Goal: Information Seeking & Learning: Find specific fact

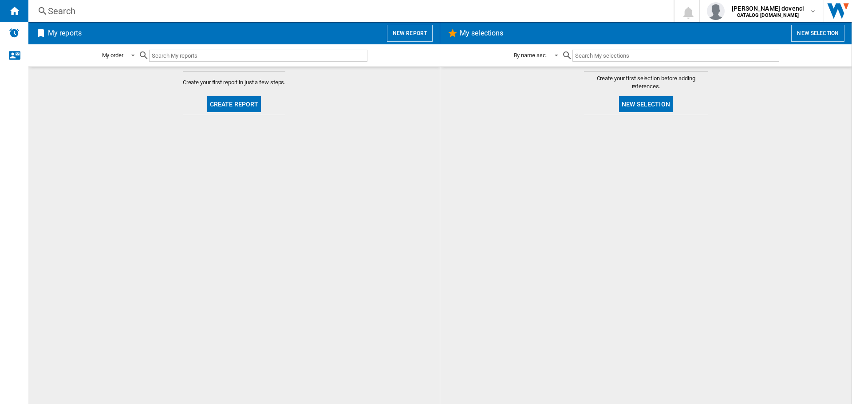
click at [75, 10] on div "Search" at bounding box center [349, 11] width 602 height 12
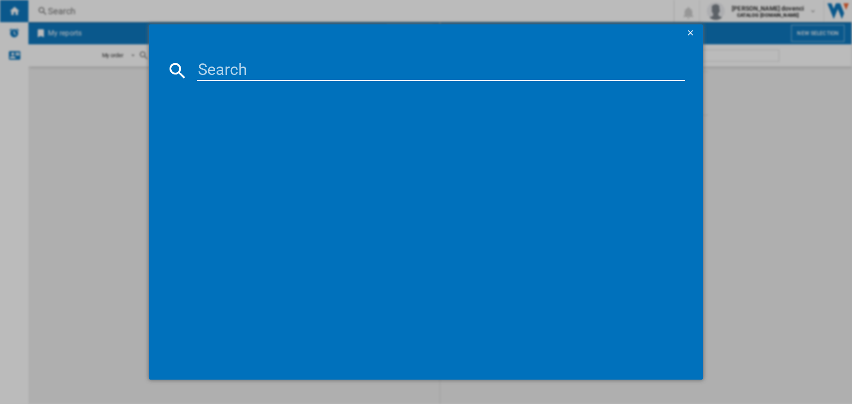
click at [694, 35] on ng-md-icon "getI18NText('BUTTONS.CLOSE_DIALOG')" at bounding box center [691, 33] width 11 height 11
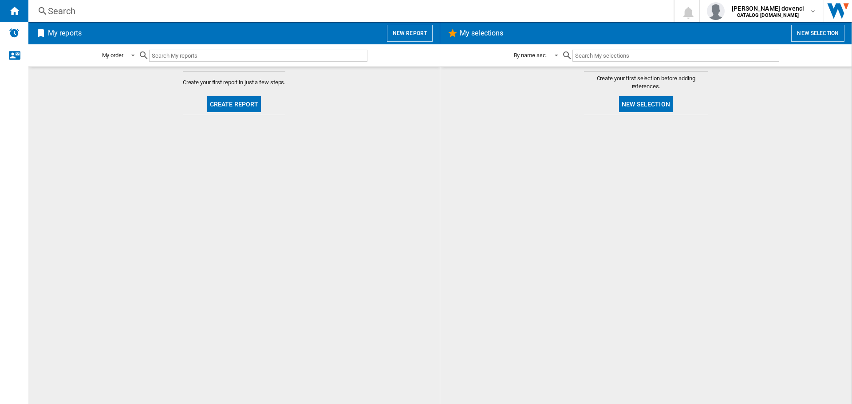
click at [96, 12] on div "Search" at bounding box center [349, 11] width 602 height 12
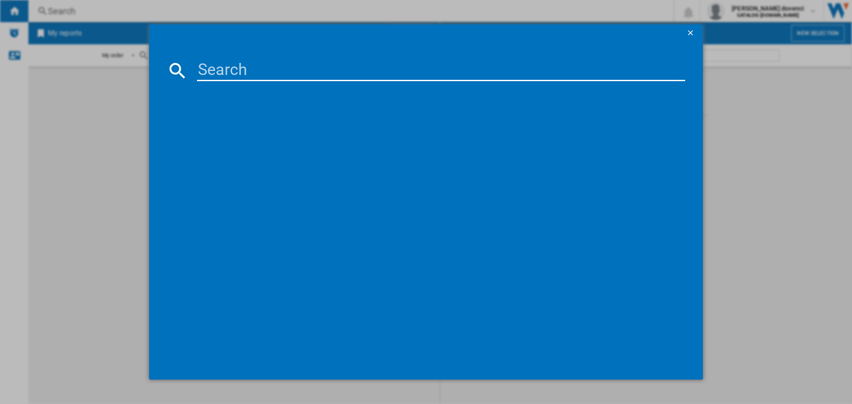
click at [330, 73] on input at bounding box center [441, 70] width 488 height 21
click at [492, 73] on input at bounding box center [441, 70] width 488 height 21
paste input "N:\Marketing\Product Management\MDM - CPD Mapping Files\Cooking\BI Ovens\090420…"
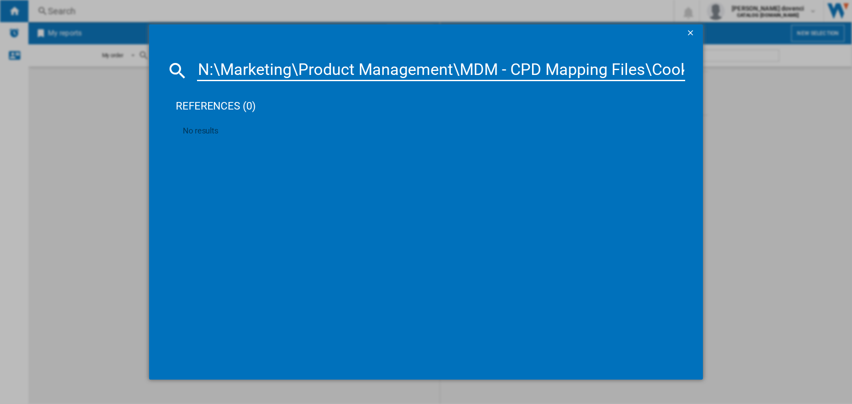
drag, startPoint x: 691, startPoint y: 72, endPoint x: 681, endPoint y: 75, distance: 10.5
click at [681, 75] on md-dialog-content "N:\Marketing\Product Management\MDM - CPD Mapping Files\Cooking\BI Ovens\090420…" at bounding box center [425, 211] width 553 height 338
drag, startPoint x: 681, startPoint y: 74, endPoint x: 675, endPoint y: 70, distance: 6.8
click at [678, 73] on input "N:\Marketing\Product Management\MDM - CPD Mapping Files\Cooking\BI Ovens\090420…" at bounding box center [441, 70] width 488 height 21
click at [675, 70] on input "N:\Marketing\Product Management\MDM - CPD Mapping Files\Cooking\BI Ovens\090420…" at bounding box center [441, 70] width 488 height 21
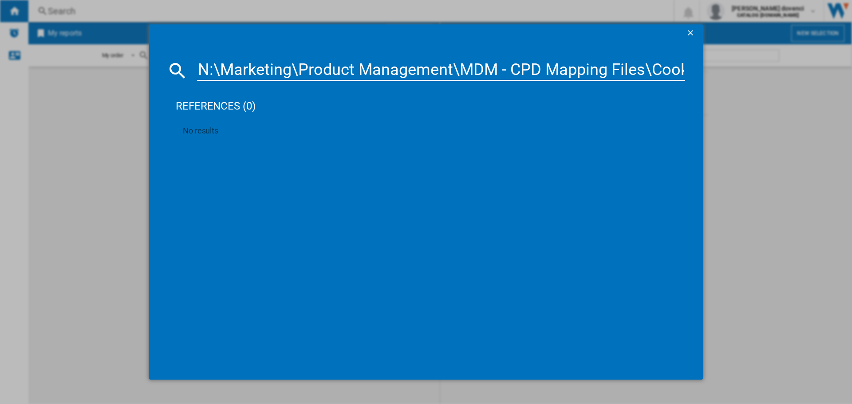
click at [675, 70] on input "N:\Marketing\Product Management\MDM - CPD Mapping Files\Cooking\BI Ovens\090420…" at bounding box center [441, 70] width 488 height 21
click at [673, 70] on input "N:\Marketing\Product Management\MDM - CPD Mapping Files\Cooking\BI Ovens\090420…" at bounding box center [441, 70] width 488 height 21
type input "N:\Marketing\Product Management\MDM - CPD Mapping FileCookings\\BI Ovens\090420…"
click at [615, 67] on input "N:\Marketing\Product Management\MDM - CPD Mapping FileCookings\\BI Ovens\090420…" at bounding box center [441, 70] width 488 height 21
click at [614, 67] on input "N:\Marketing\Product Management\MDM - CPD Mapping FileCookings\\BI Ovens\090420…" at bounding box center [441, 70] width 488 height 21
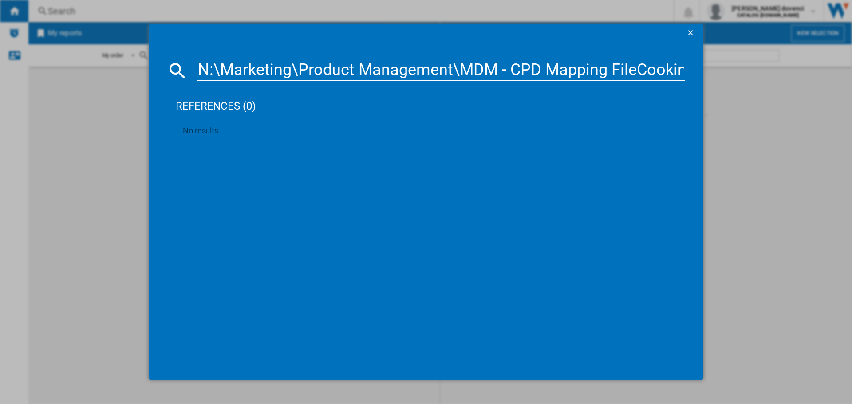
click at [613, 67] on input "N:\Marketing\Product Management\MDM - CPD Mapping FileCookings\\BI Ovens\090420…" at bounding box center [441, 70] width 488 height 21
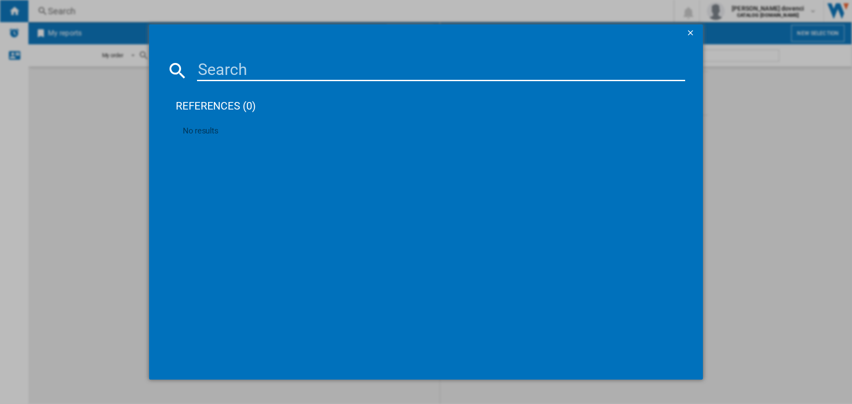
drag, startPoint x: 613, startPoint y: 75, endPoint x: 434, endPoint y: 145, distance: 192.1
click at [454, 82] on md-dialog-content "references (0) No results" at bounding box center [425, 211] width 553 height 338
click at [273, 76] on input at bounding box center [441, 70] width 488 height 21
paste input "HDE3211BBUK"
click at [309, 71] on input "HDE3211BBUK" at bounding box center [441, 70] width 488 height 21
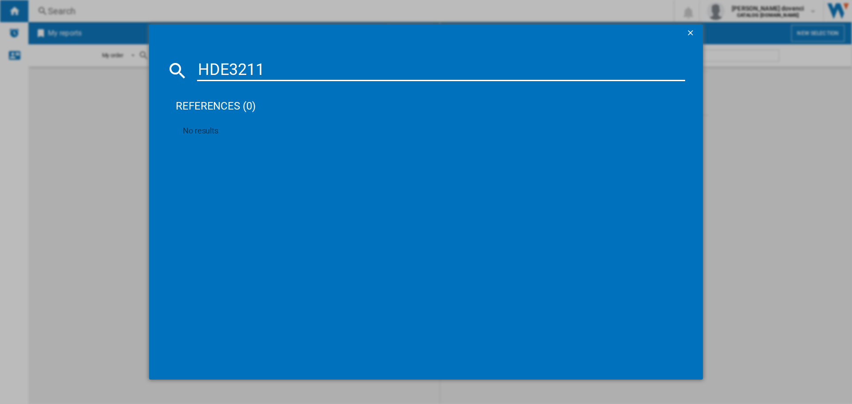
type input "HDE3211"
drag, startPoint x: 692, startPoint y: 31, endPoint x: 691, endPoint y: 37, distance: 5.4
click at [694, 31] on ng-md-icon "getI18NText('BUTTONS.CLOSE_DIALOG')" at bounding box center [691, 33] width 11 height 11
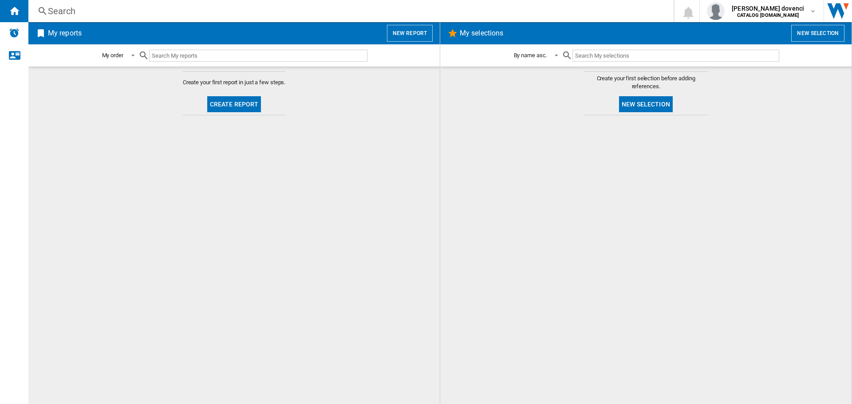
click at [87, 12] on div "Search" at bounding box center [349, 11] width 602 height 12
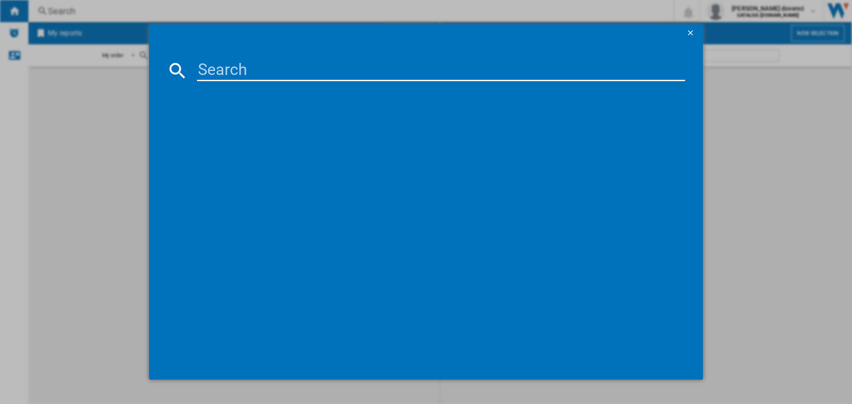
drag, startPoint x: 255, startPoint y: 72, endPoint x: 497, endPoint y: 53, distance: 242.1
click at [264, 70] on input at bounding box center [441, 70] width 488 height 21
click at [690, 34] on ng-md-icon "getI18NText('BUTTONS.CLOSE_DIALOG')" at bounding box center [691, 33] width 11 height 11
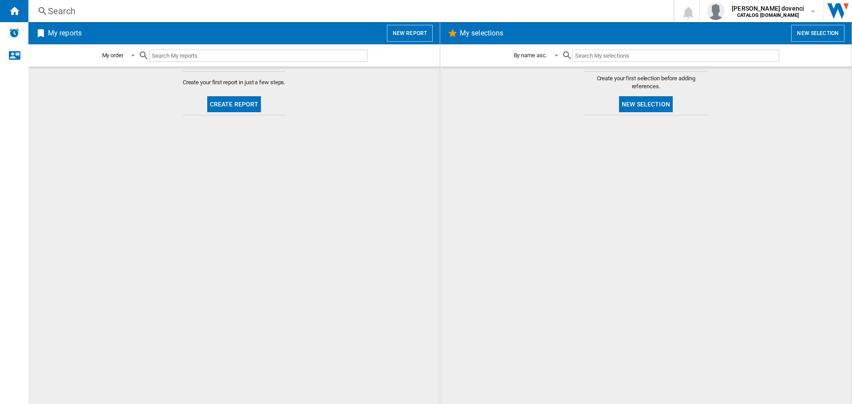
click at [412, 33] on button "New report" at bounding box center [410, 33] width 46 height 17
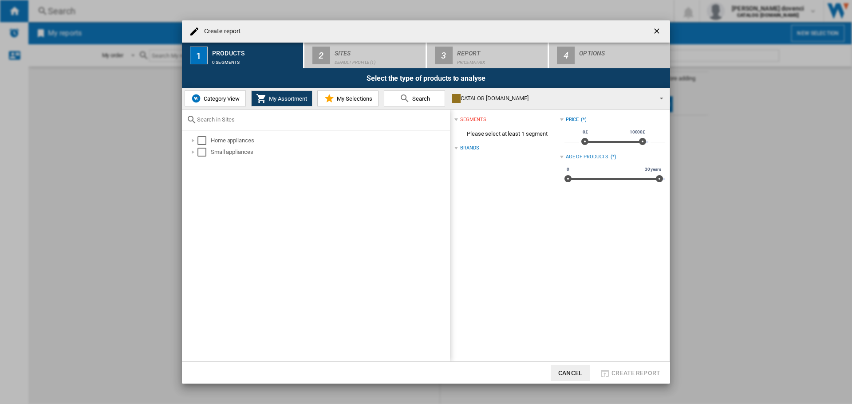
click at [407, 100] on md-icon at bounding box center [404, 98] width 11 height 11
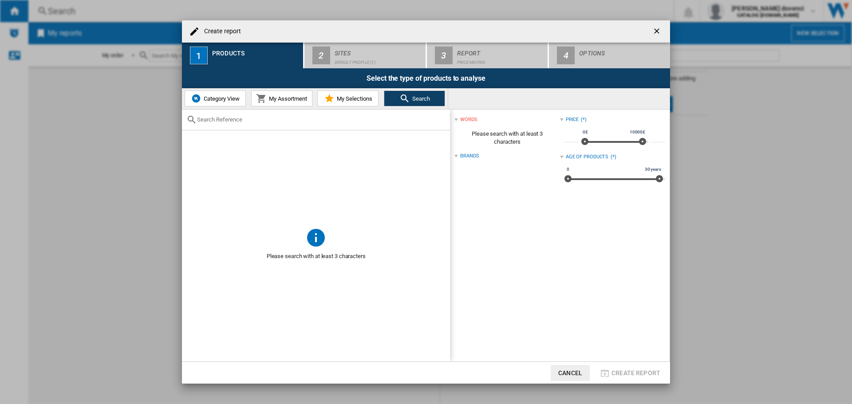
click at [324, 120] on input "text" at bounding box center [321, 119] width 248 height 7
paste input "HDE3211BBUK"
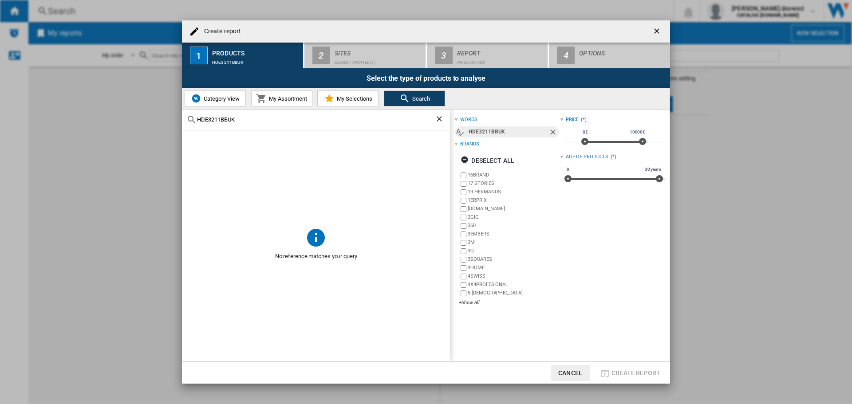
type input "HDE3211BBUK"
click at [365, 127] on div "HDE3211BBUK" at bounding box center [316, 120] width 268 height 21
click at [313, 253] on span "No reference matches your query" at bounding box center [316, 256] width 268 height 17
click at [199, 95] on img at bounding box center [196, 98] width 11 height 11
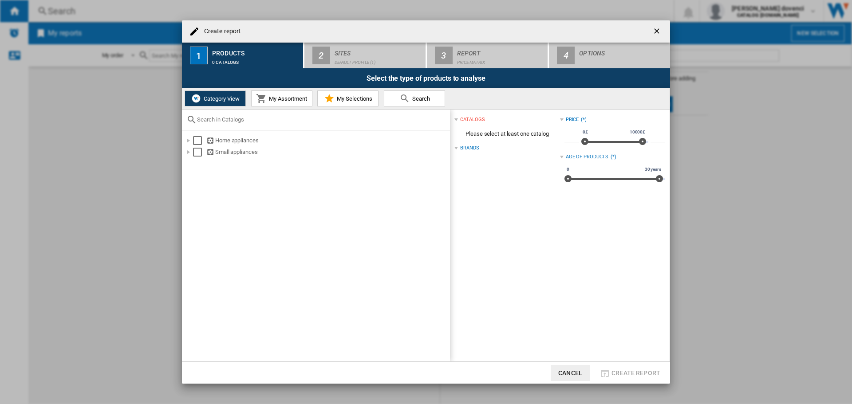
click at [261, 101] on md-icon at bounding box center [261, 98] width 11 height 11
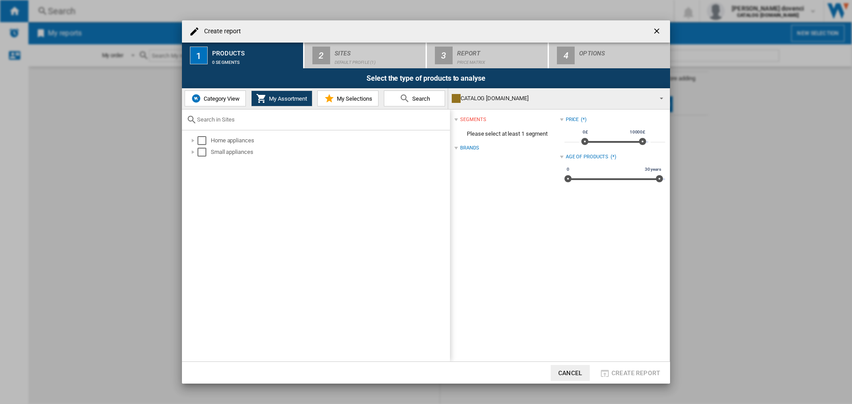
click at [330, 96] on md-icon at bounding box center [329, 98] width 11 height 11
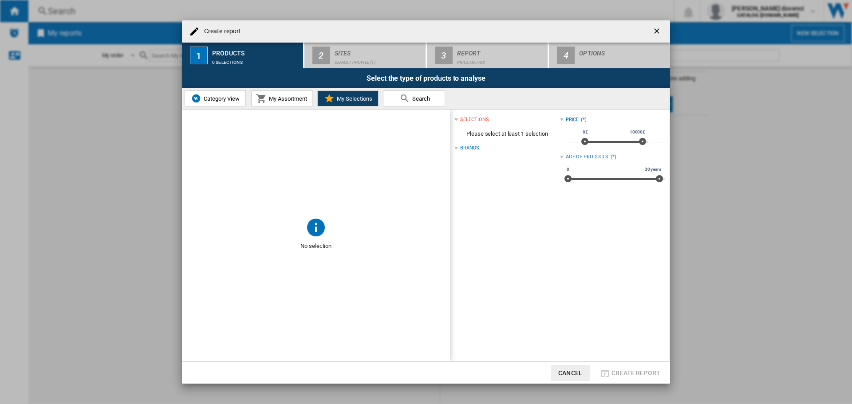
click at [288, 102] on button "My Assortment" at bounding box center [281, 98] width 61 height 16
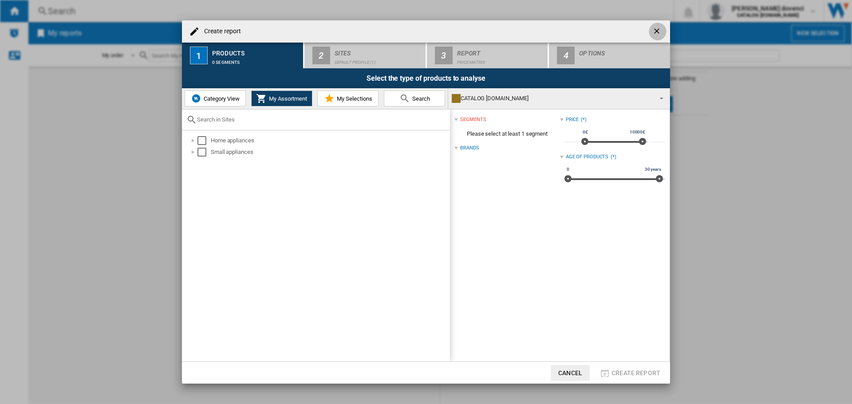
click at [653, 25] on button "button" at bounding box center [657, 32] width 18 height 18
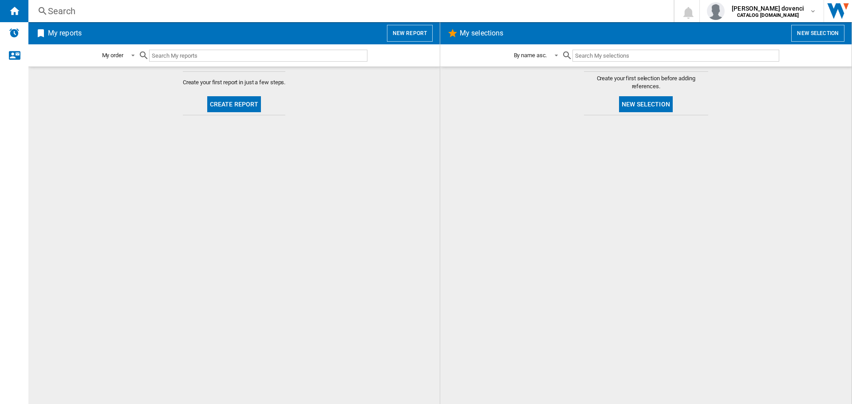
click at [167, 57] on input "text" at bounding box center [258, 56] width 218 height 12
click at [63, 12] on div "Search" at bounding box center [349, 11] width 602 height 12
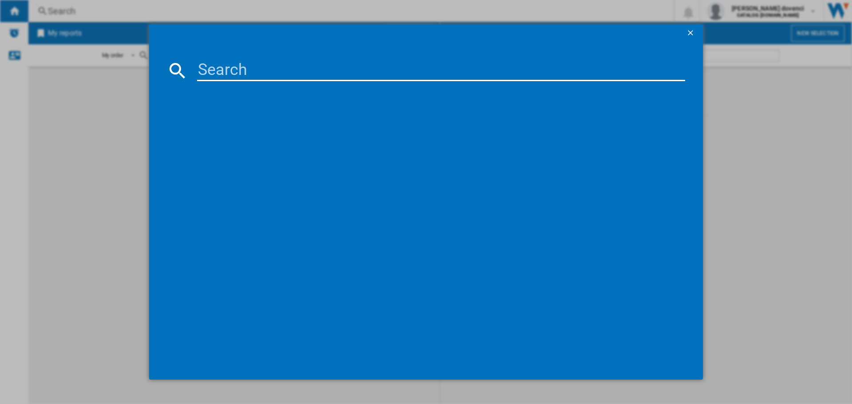
drag, startPoint x: 236, startPoint y: 69, endPoint x: 247, endPoint y: 73, distance: 10.8
click at [237, 69] on input at bounding box center [441, 70] width 488 height 21
paste input "HDE3211BBUK"
type input "HDE3211BBUK"
click at [694, 35] on ng-md-icon "getI18NText('BUTTONS.CLOSE_DIALOG')" at bounding box center [691, 33] width 11 height 11
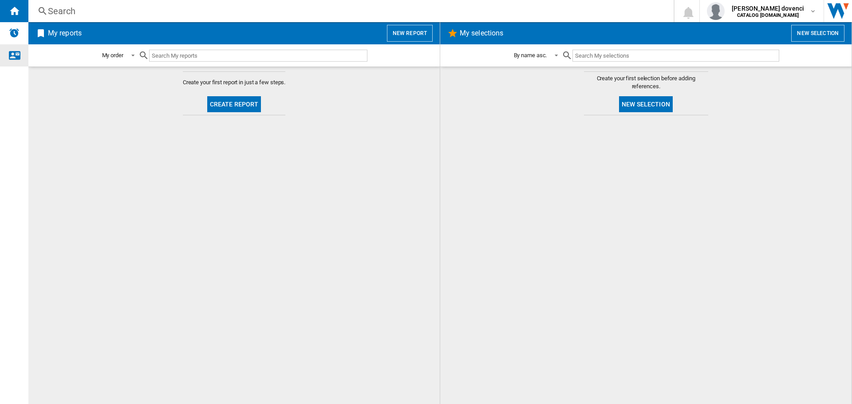
click at [18, 58] on ng-md-icon "Contact us" at bounding box center [14, 55] width 11 height 11
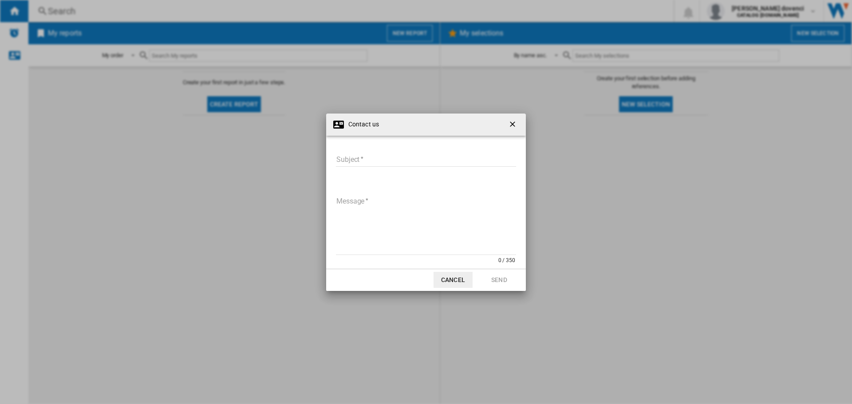
click at [514, 121] on ng-md-icon "getI18NText('BUTTONS.CLOSE_DIALOG')" at bounding box center [513, 125] width 11 height 11
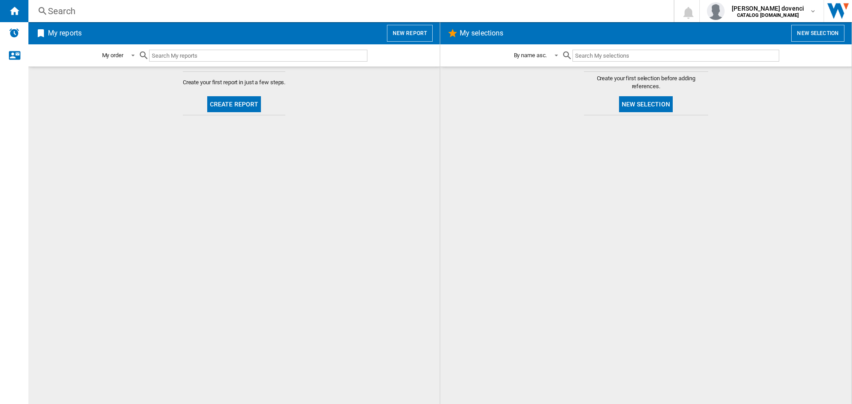
click at [212, 8] on div "Search" at bounding box center [349, 11] width 602 height 12
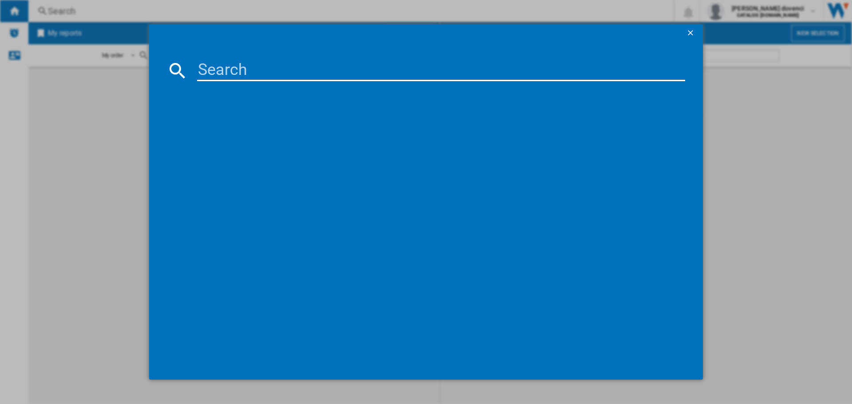
click at [331, 64] on input at bounding box center [441, 70] width 488 height 21
paste input "HDE3211BBUK"
type input "HDE3211BBUK"
drag, startPoint x: 698, startPoint y: 31, endPoint x: 712, endPoint y: 35, distance: 14.5
click at [697, 31] on button "button" at bounding box center [691, 33] width 18 height 18
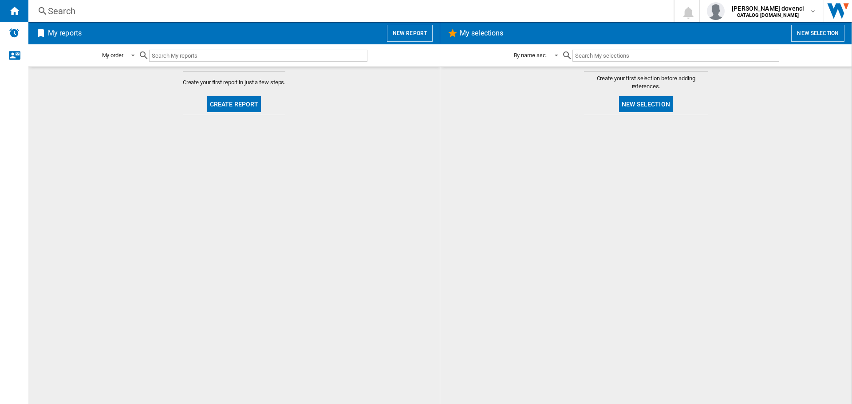
click at [181, 53] on input "text" at bounding box center [258, 56] width 218 height 12
click at [160, 10] on div "Search" at bounding box center [349, 11] width 602 height 12
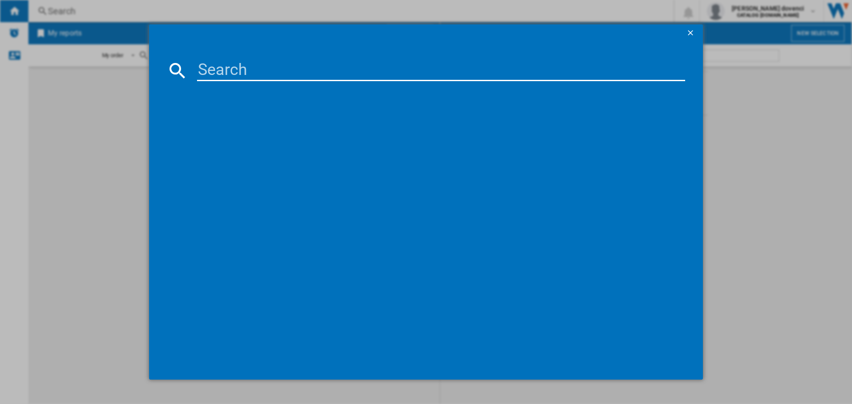
click at [230, 79] on input at bounding box center [441, 70] width 488 height 21
paste input "HDE3211BWUK"
drag, startPoint x: 490, startPoint y: 63, endPoint x: -4, endPoint y: 112, distance: 496.5
click at [0, 112] on html "In order to access Insight, please log out and log in again OK NEW Search Searc…" at bounding box center [426, 202] width 852 height 404
paste input "CEC6C20B"
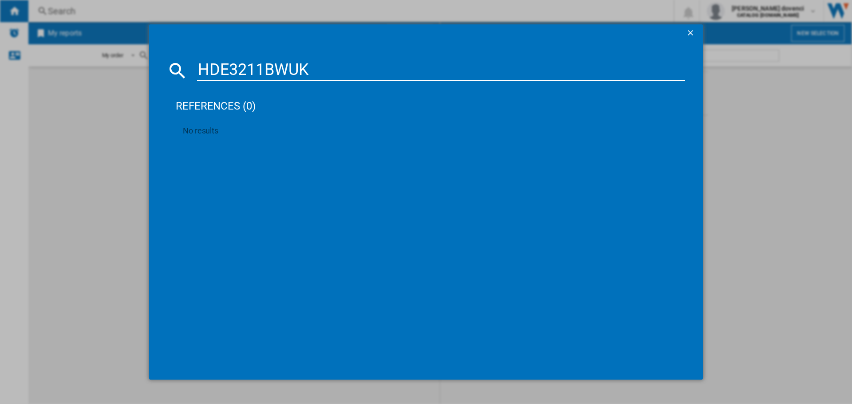
type input "HDCEC6C20B"
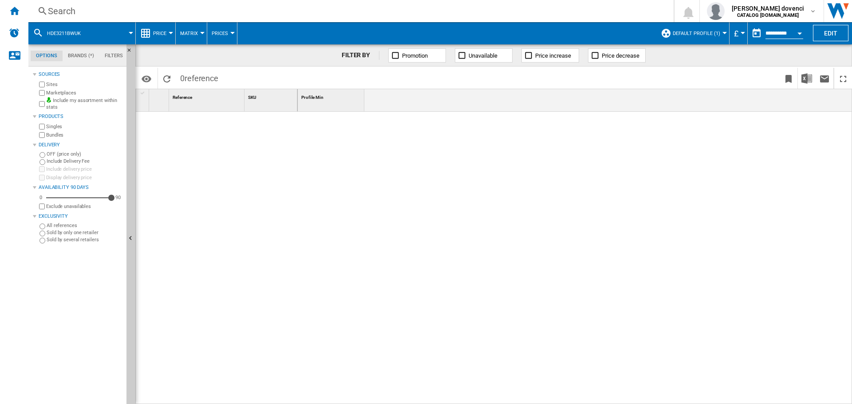
click at [125, 33] on span at bounding box center [112, 33] width 38 height 22
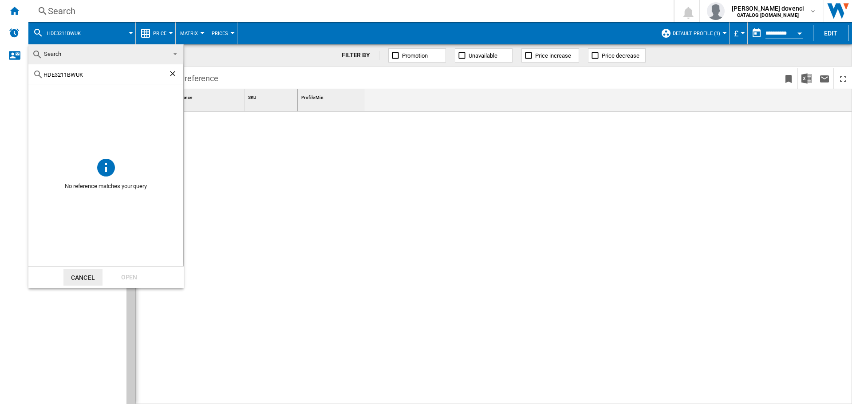
click at [126, 33] on md-backdrop at bounding box center [426, 202] width 852 height 404
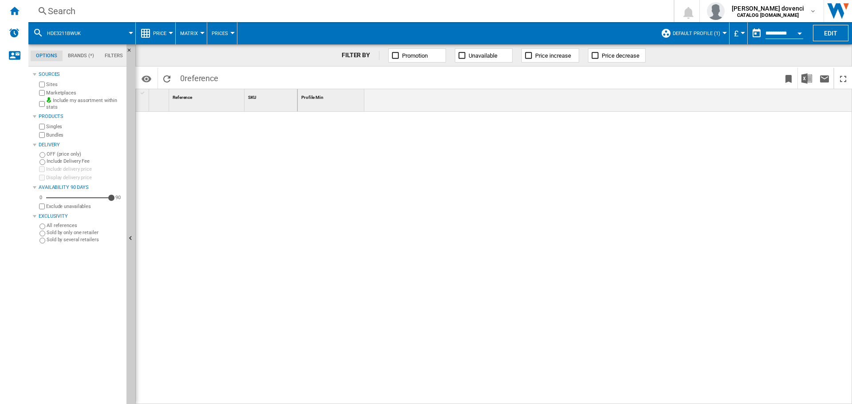
click at [666, 35] on ng-md-icon at bounding box center [665, 33] width 11 height 11
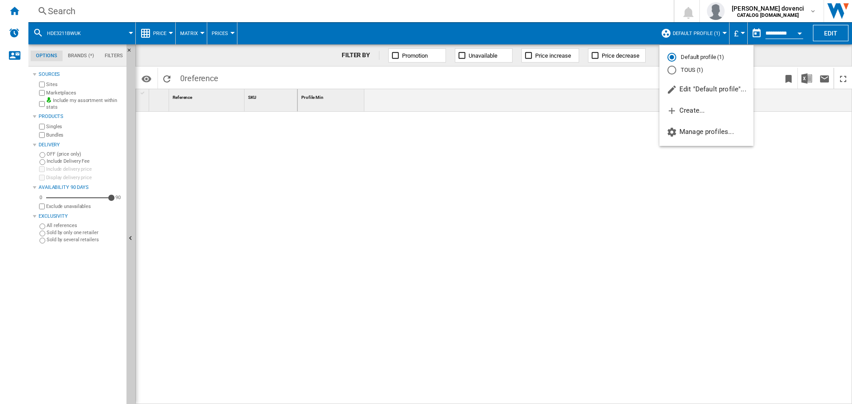
drag, startPoint x: 684, startPoint y: 32, endPoint x: 694, endPoint y: 32, distance: 9.3
click at [686, 32] on md-backdrop at bounding box center [426, 202] width 852 height 404
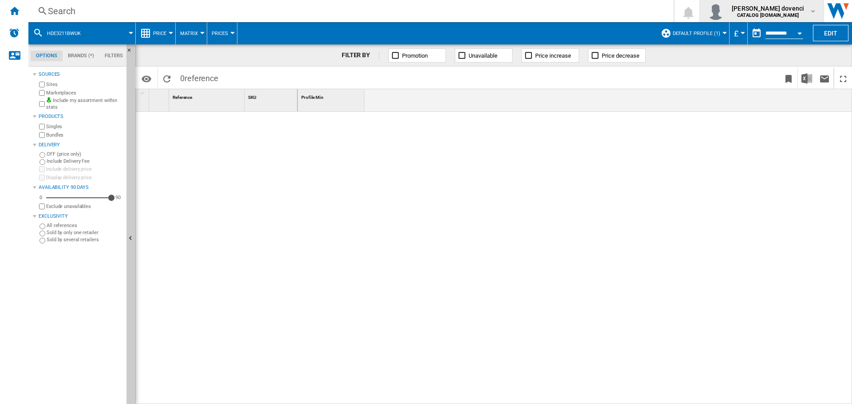
click at [776, 7] on span "[PERSON_NAME] dovenci" at bounding box center [767, 8] width 72 height 9
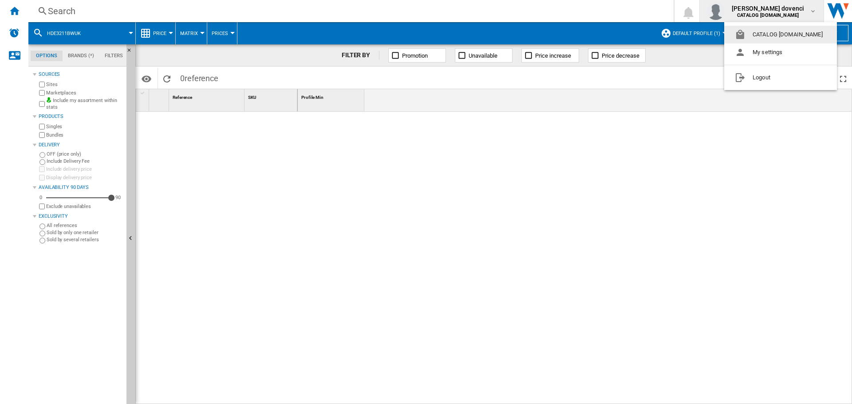
click at [778, 10] on md-backdrop at bounding box center [426, 202] width 852 height 404
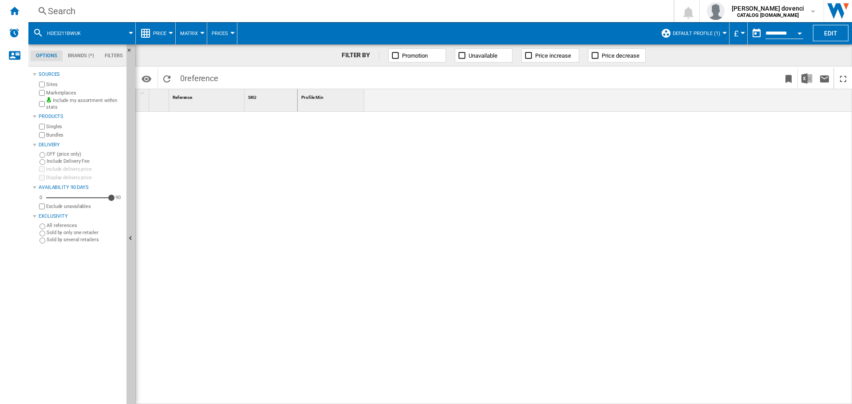
click at [98, 26] on span at bounding box center [112, 33] width 38 height 22
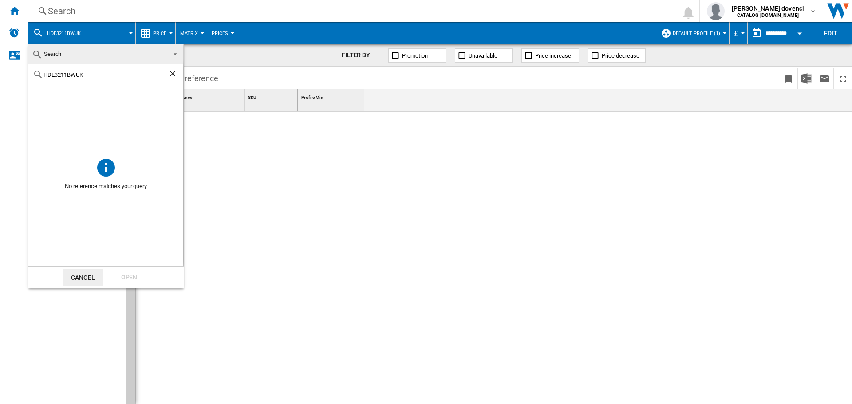
click at [111, 12] on md-backdrop at bounding box center [426, 202] width 852 height 404
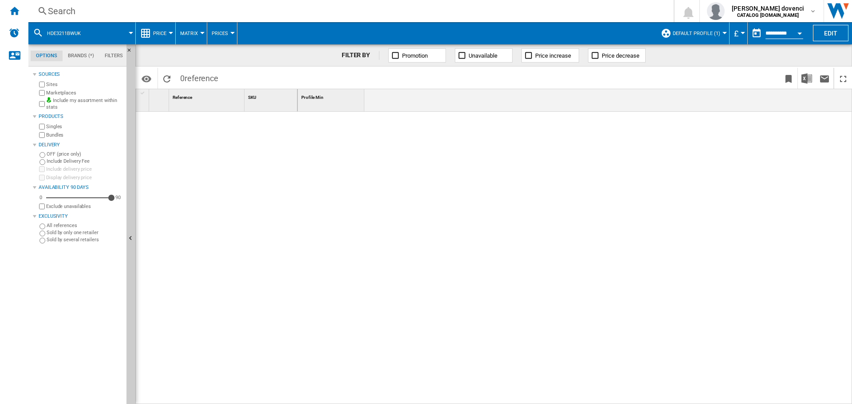
click at [107, 10] on div "Search" at bounding box center [349, 11] width 602 height 12
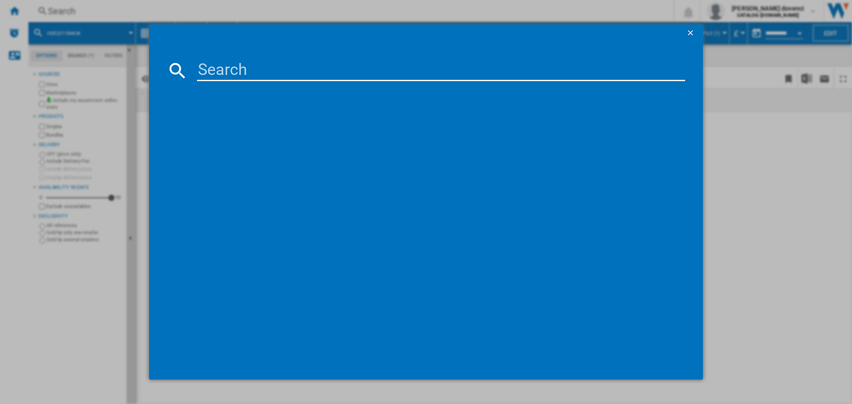
click at [318, 68] on input at bounding box center [441, 70] width 488 height 21
paste input "HDCEC6C20B"
type input "HDCEC6C20B"
click at [693, 30] on ng-md-icon "getI18NText('BUTTONS.CLOSE_DIALOG')" at bounding box center [691, 33] width 11 height 11
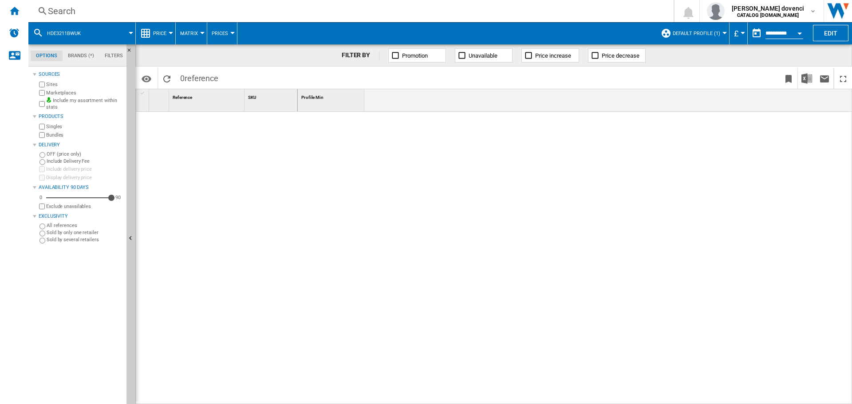
click at [609, 13] on div "Search" at bounding box center [349, 11] width 602 height 12
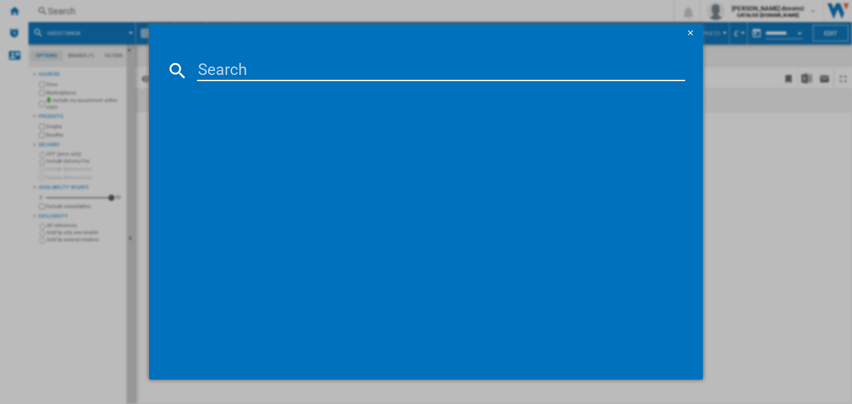
click at [785, 10] on div at bounding box center [426, 202] width 852 height 404
click at [794, 12] on div at bounding box center [426, 202] width 852 height 404
click at [686, 27] on button "button" at bounding box center [691, 33] width 18 height 18
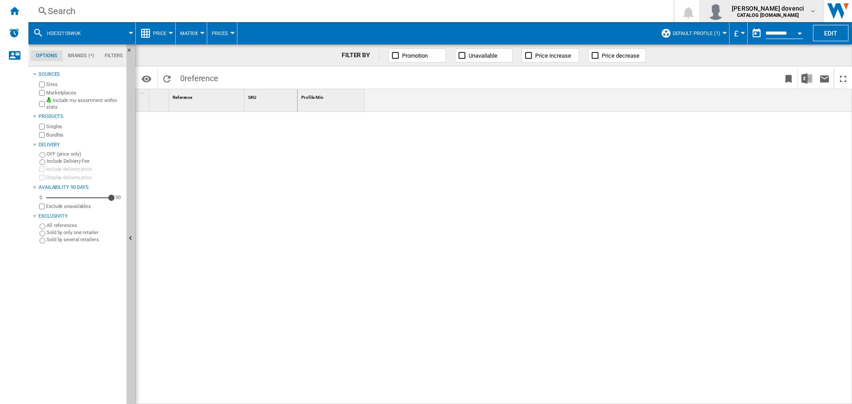
click at [777, 14] on b "CATALOG [DOMAIN_NAME]" at bounding box center [768, 15] width 62 height 6
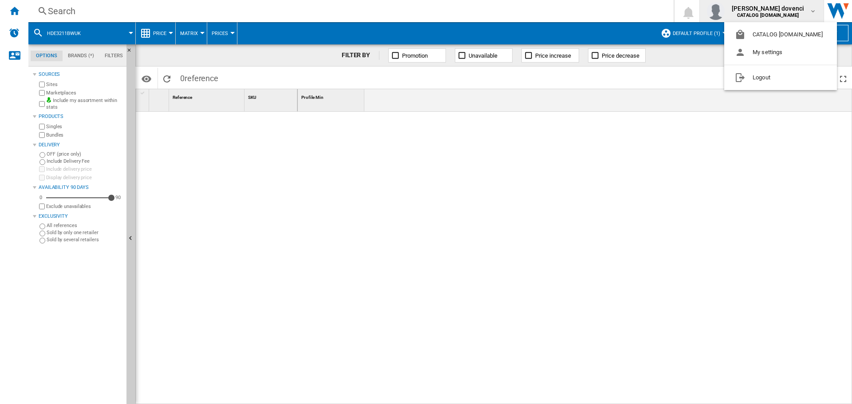
drag, startPoint x: 828, startPoint y: 7, endPoint x: 836, endPoint y: 8, distance: 9.0
click at [829, 8] on md-backdrop at bounding box center [426, 202] width 852 height 404
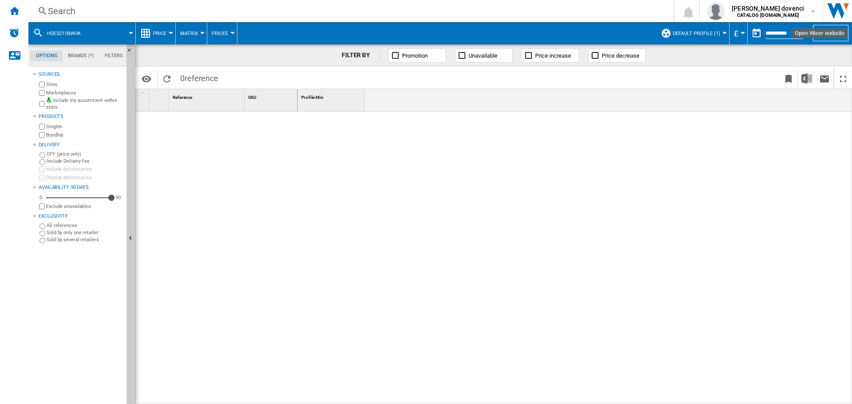
click at [837, 9] on img "Open Wiser website" at bounding box center [838, 11] width 28 height 22
click at [102, 7] on div "Search" at bounding box center [349, 11] width 602 height 12
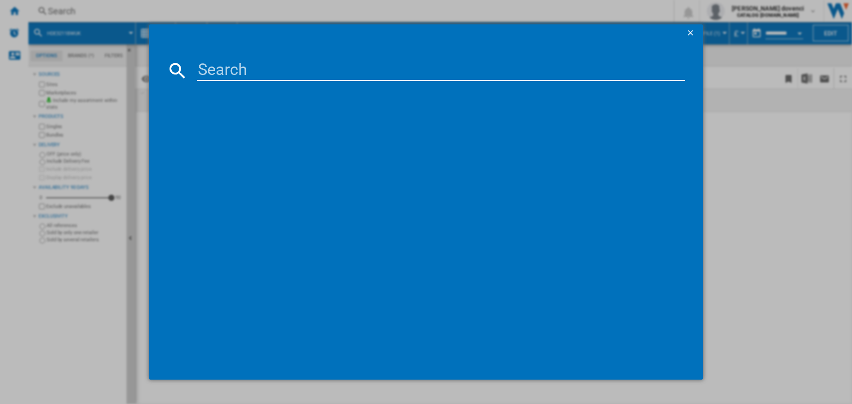
drag, startPoint x: 313, startPoint y: 85, endPoint x: 318, endPoint y: 85, distance: 4.9
click at [315, 86] on div at bounding box center [426, 224] width 518 height 277
click at [322, 79] on input at bounding box center [441, 70] width 488 height 21
paste input "HDCEC6C20B"
type input "HDCEC6C20B"
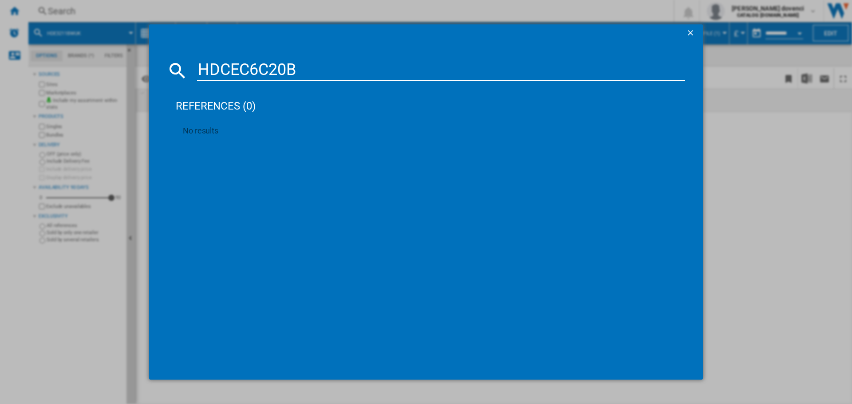
click at [693, 31] on ng-md-icon "getI18NText('BUTTONS.CLOSE_DIALOG')" at bounding box center [691, 33] width 11 height 11
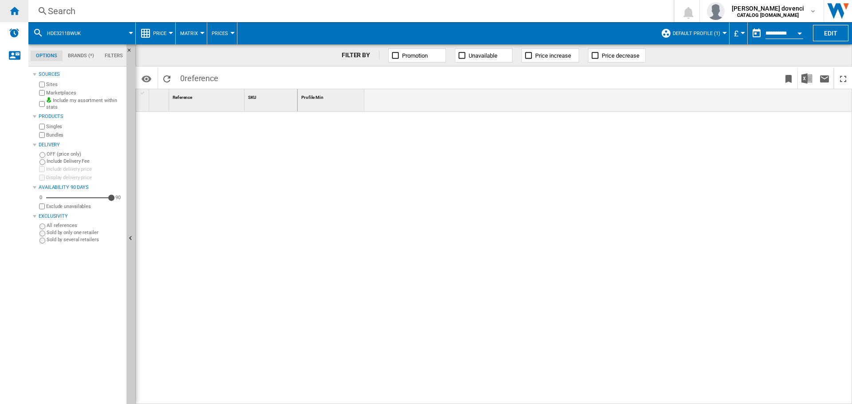
click at [23, 14] on div "Home" at bounding box center [14, 11] width 28 height 22
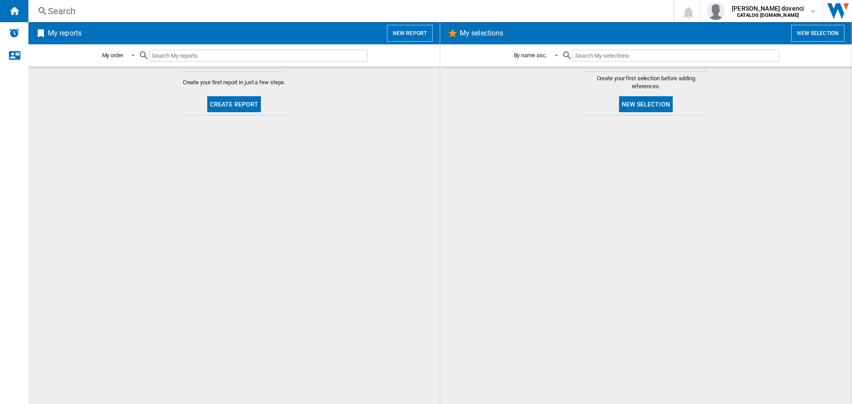
click at [58, 13] on div "Search" at bounding box center [349, 11] width 602 height 12
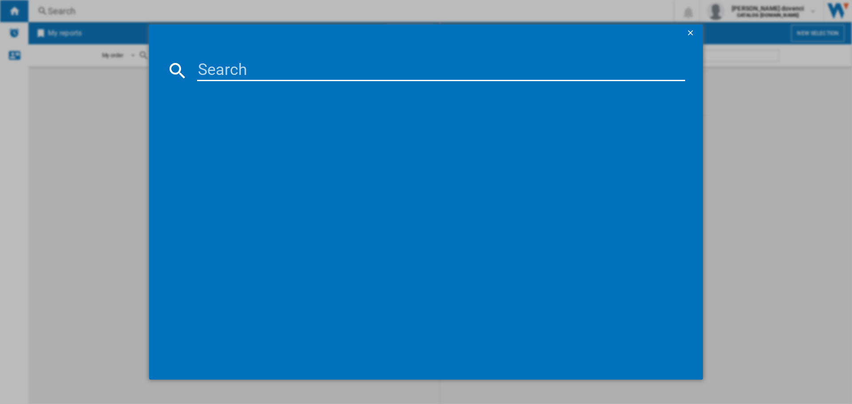
click at [322, 79] on input at bounding box center [441, 70] width 488 height 21
paste input "HDCEC6C20B"
type input "HDCEC6C20B"
drag, startPoint x: 692, startPoint y: 27, endPoint x: 684, endPoint y: 29, distance: 8.2
click at [692, 28] on ng-md-icon "getI18NText('BUTTONS.CLOSE_DIALOG')" at bounding box center [691, 33] width 11 height 11
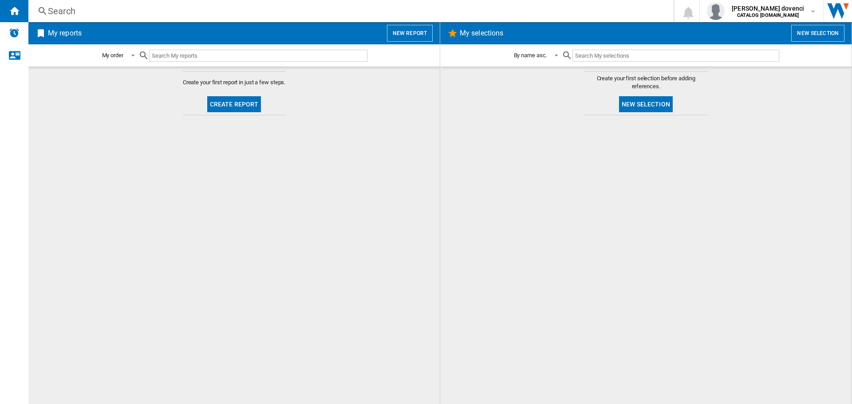
click at [491, 5] on div "Search" at bounding box center [349, 11] width 602 height 12
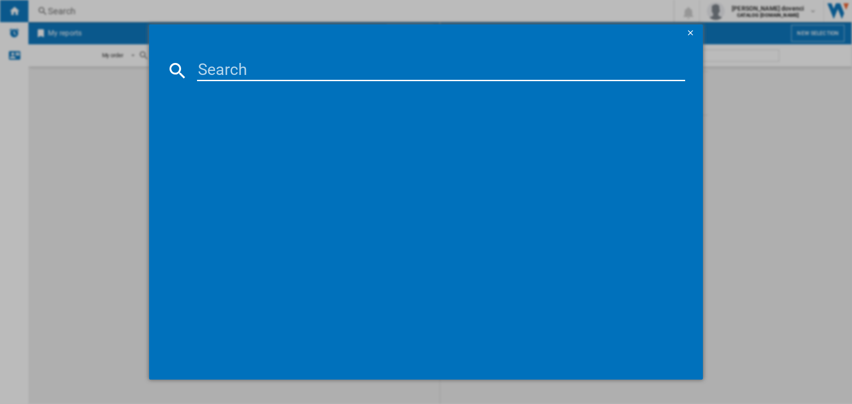
click at [577, 77] on input at bounding box center [441, 70] width 488 height 21
click at [690, 34] on ng-md-icon "getI18NText('BUTTONS.CLOSE_DIALOG')" at bounding box center [691, 33] width 11 height 11
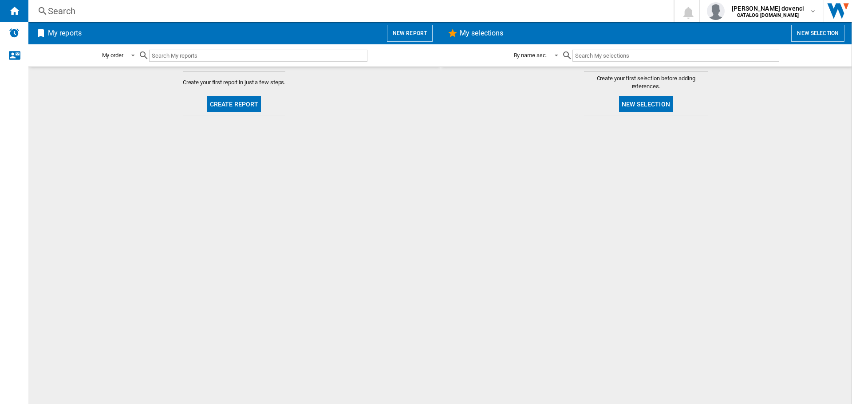
click at [145, 12] on div "Search" at bounding box center [349, 11] width 602 height 12
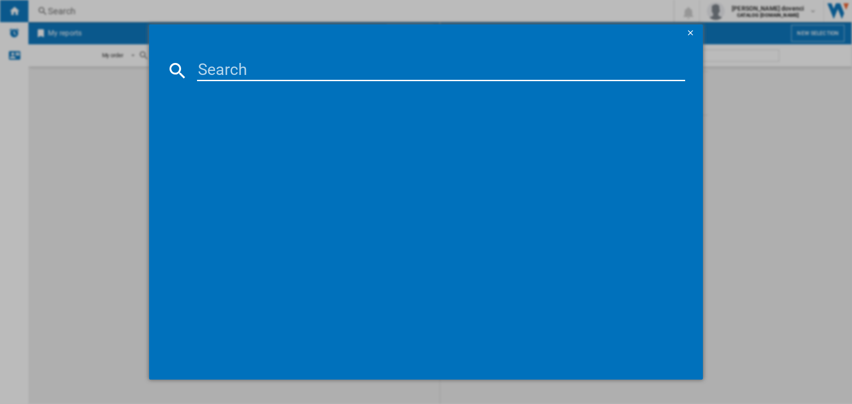
drag, startPoint x: 691, startPoint y: 34, endPoint x: 459, endPoint y: 34, distance: 232.4
click at [691, 34] on ng-md-icon "getI18NText('BUTTONS.CLOSE_DIALOG')" at bounding box center [691, 33] width 11 height 11
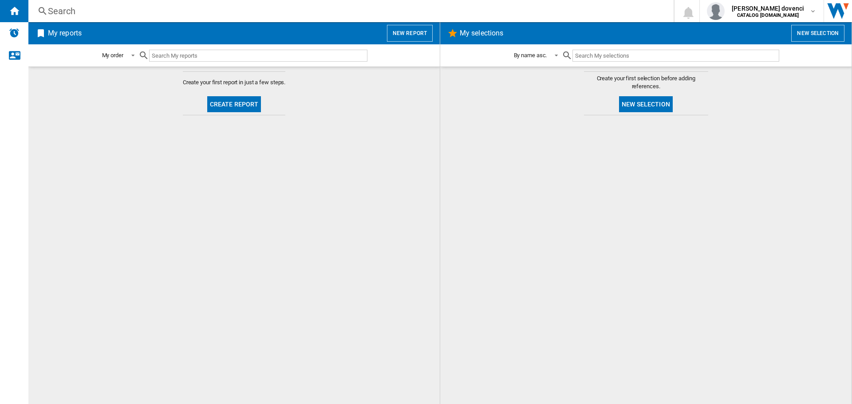
click at [183, 8] on div "Search" at bounding box center [349, 11] width 602 height 12
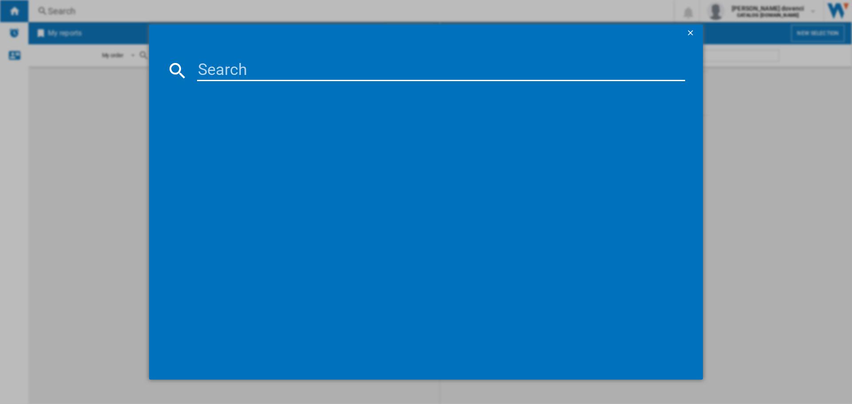
click at [250, 66] on input at bounding box center [441, 70] width 488 height 21
paste input "HDE3211BBUK"
type input "HDE3211BB"
click at [688, 37] on ng-md-icon "getI18NText('BUTTONS.CLOSE_DIALOG')" at bounding box center [691, 33] width 11 height 11
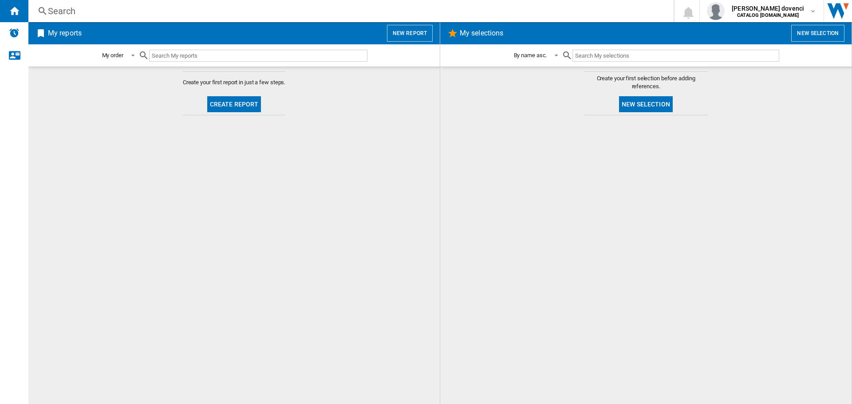
click at [186, 56] on input "text" at bounding box center [258, 56] width 218 height 12
click at [61, 5] on div "Search" at bounding box center [349, 11] width 602 height 12
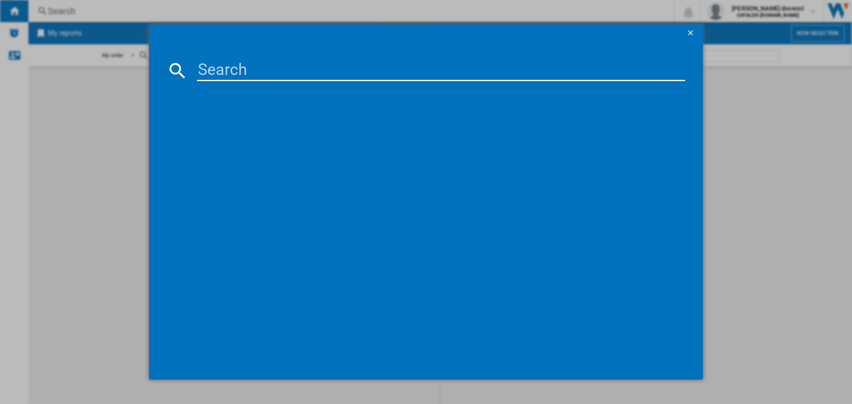
click at [436, 73] on input at bounding box center [441, 70] width 488 height 21
paste input "HDE3211BBUK"
type input "HDE3211BBUK"
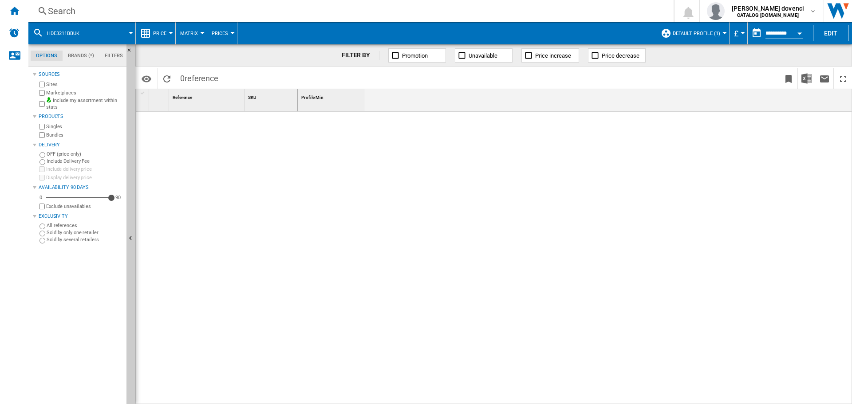
click at [59, 4] on div "Search Search 0 [PERSON_NAME] dovenci CATALOG [DOMAIN_NAME]" at bounding box center [439, 11] width 823 height 22
click at [68, 7] on div "Search" at bounding box center [349, 11] width 602 height 12
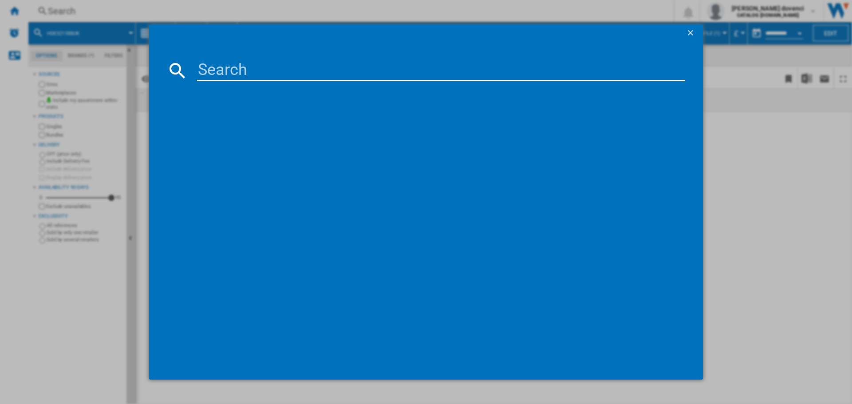
drag, startPoint x: 685, startPoint y: 30, endPoint x: 676, endPoint y: 29, distance: 9.4
click at [684, 30] on button "button" at bounding box center [691, 33] width 18 height 18
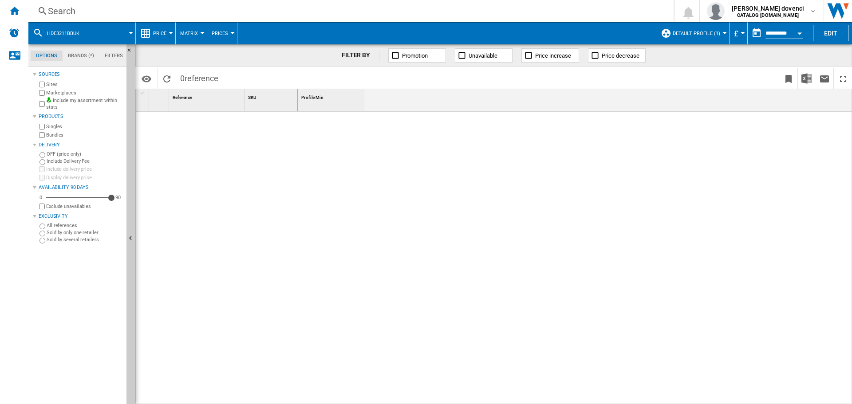
click at [61, 10] on div "Search" at bounding box center [349, 11] width 602 height 12
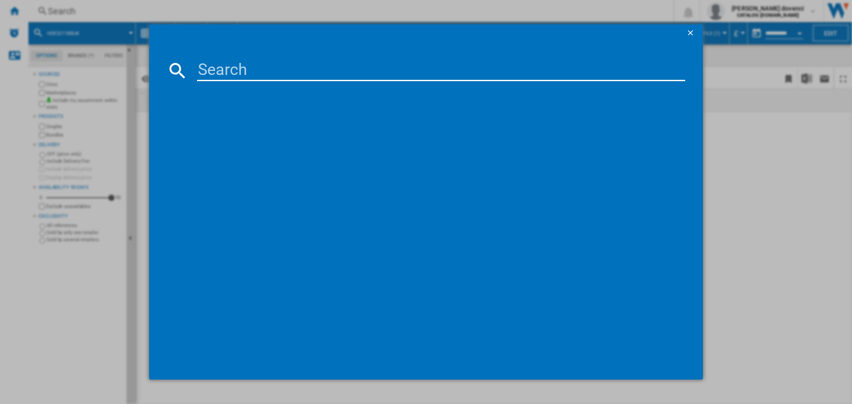
click at [695, 30] on ng-md-icon "getI18NText('BUTTONS.CLOSE_DIALOG')" at bounding box center [691, 33] width 11 height 11
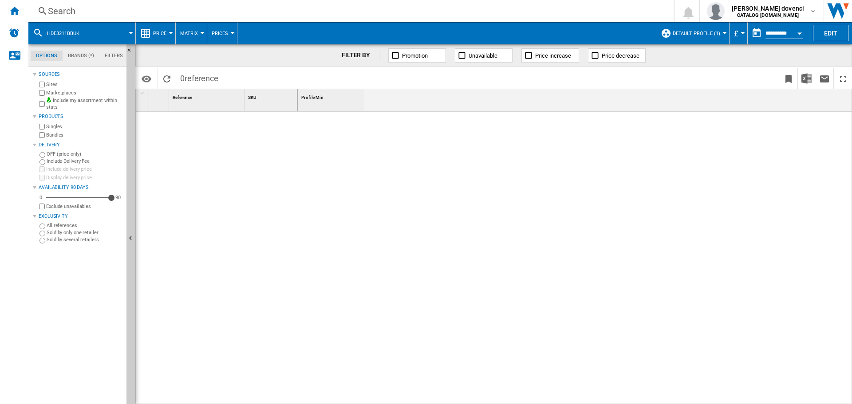
drag, startPoint x: 63, startPoint y: 40, endPoint x: 67, endPoint y: 32, distance: 9.1
click at [67, 32] on button "HDE3211BBUK" at bounding box center [67, 33] width 41 height 22
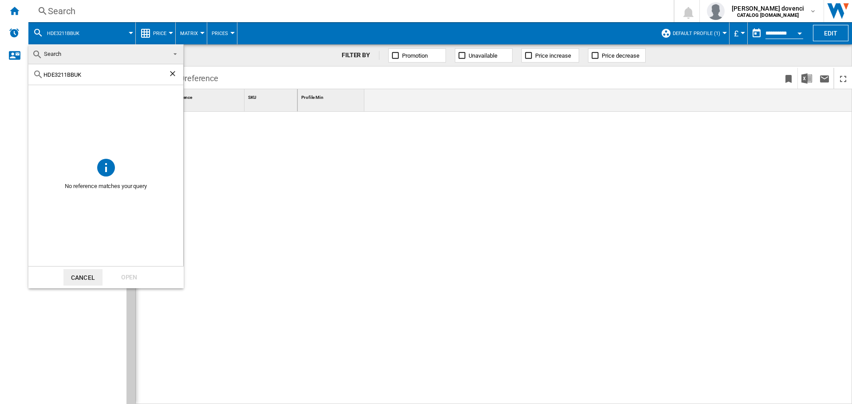
click at [136, 4] on md-backdrop at bounding box center [426, 202] width 852 height 404
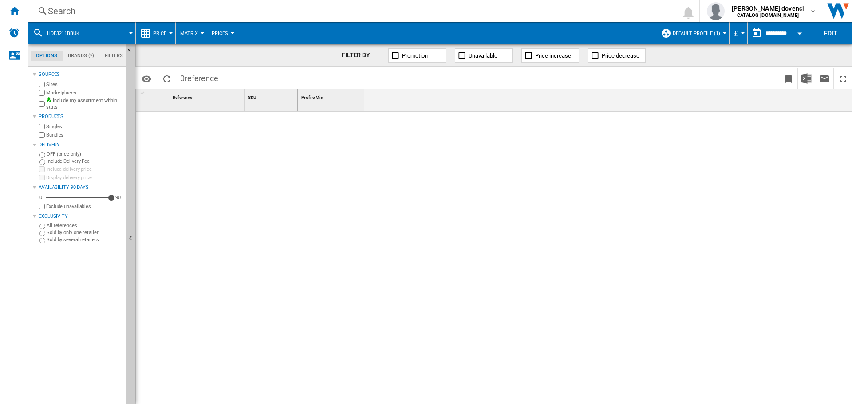
click at [136, 10] on div "Search" at bounding box center [349, 11] width 602 height 12
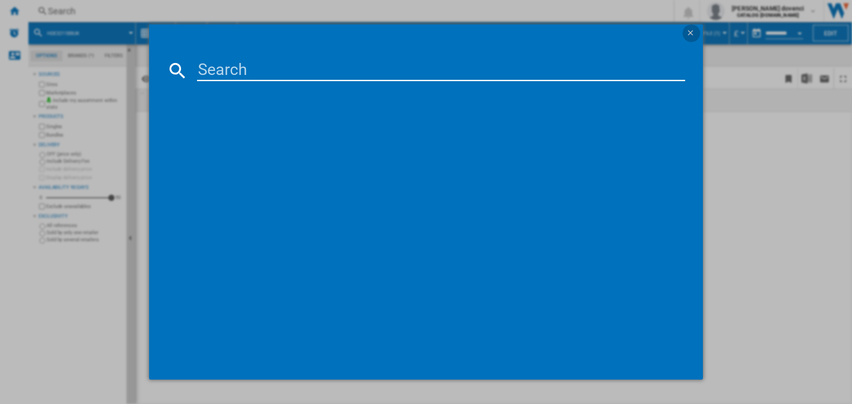
click at [687, 35] on ng-md-icon "getI18NText('BUTTONS.CLOSE_DIALOG')" at bounding box center [691, 33] width 11 height 11
